Goal: Task Accomplishment & Management: Complete application form

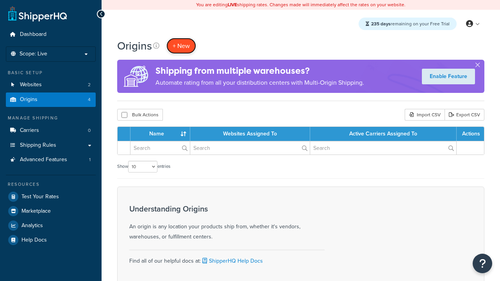
click at [181, 46] on span "+ New" at bounding box center [181, 45] width 17 height 9
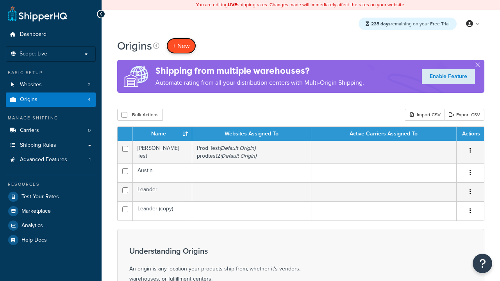
click at [181, 46] on span "+ New" at bounding box center [181, 45] width 17 height 9
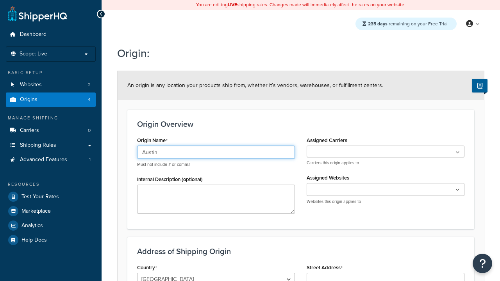
type input "Austin"
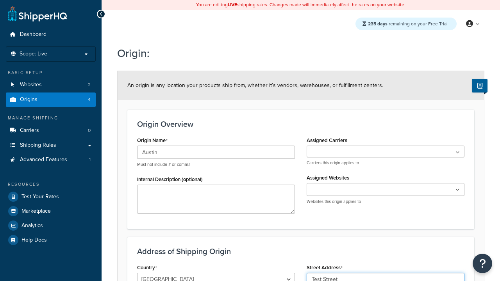
type input "Test Street"
type input "Austin"
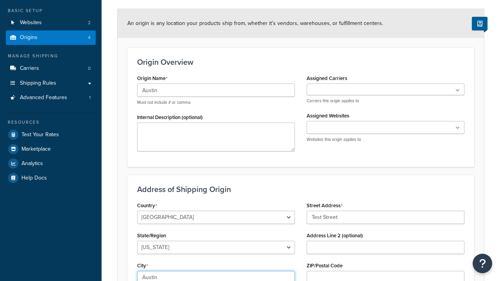
select select "43"
type input "Austin"
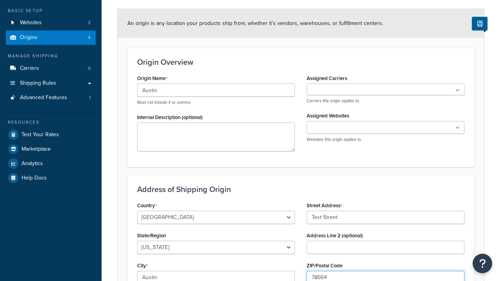
scroll to position [0, 0]
type input "78664"
